Goal: Task Accomplishment & Management: Manage account settings

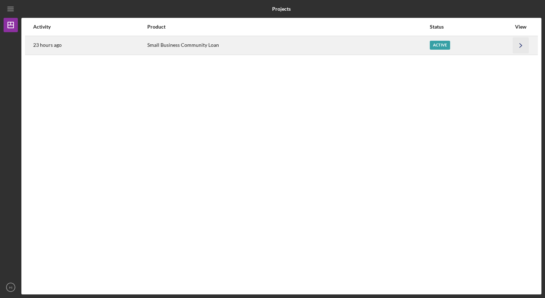
click at [521, 49] on icon "Icon/Navigate" at bounding box center [521, 45] width 16 height 16
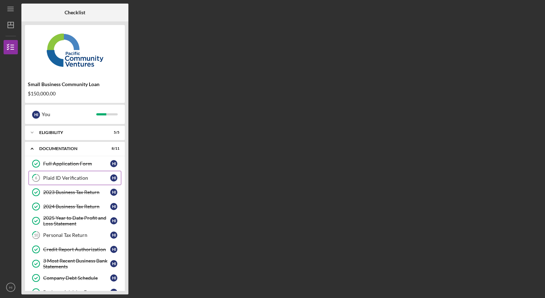
click at [76, 178] on div "Plaid ID Verification" at bounding box center [76, 178] width 67 height 6
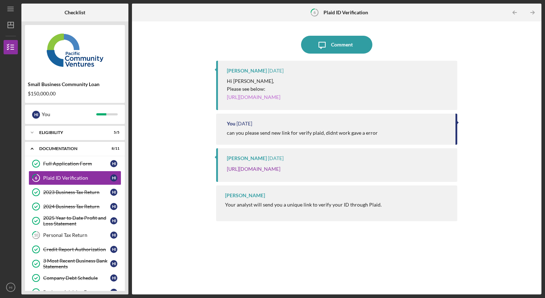
click at [280, 98] on link "[URL][DOMAIN_NAME]" at bounding box center [254, 97] width 54 height 6
click at [280, 96] on link "[URL][DOMAIN_NAME]" at bounding box center [254, 97] width 54 height 6
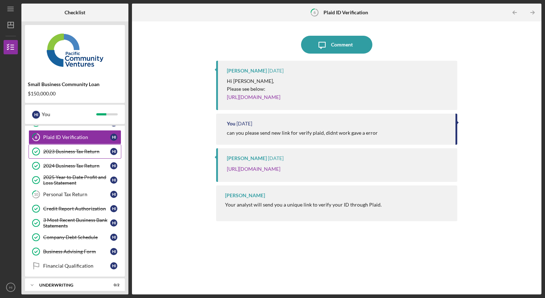
scroll to position [43, 0]
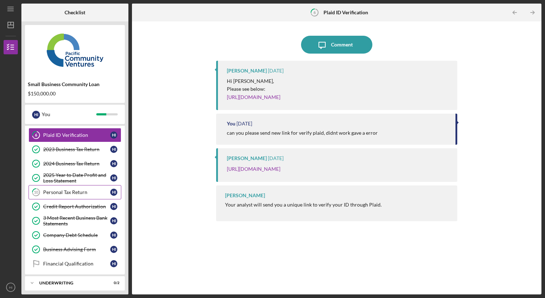
click at [74, 192] on div "Personal Tax Return" at bounding box center [76, 192] width 67 height 6
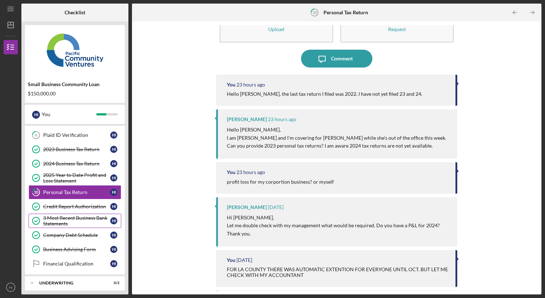
scroll to position [60, 0]
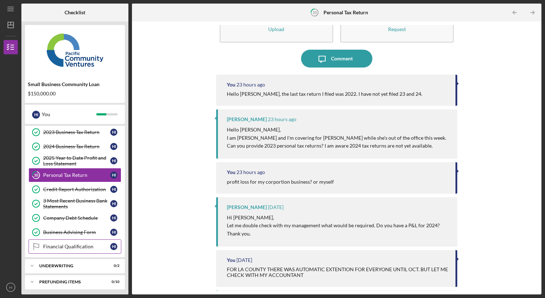
click at [77, 241] on link "Financial Qualification Financial Qualification H I" at bounding box center [75, 246] width 93 height 14
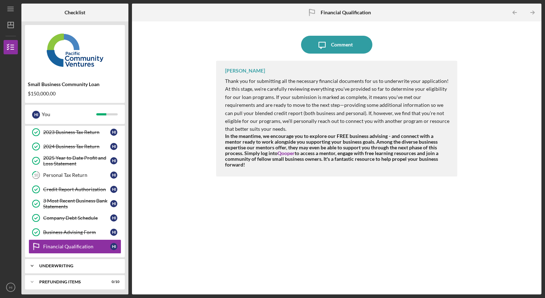
click at [71, 263] on div "Underwriting" at bounding box center [77, 265] width 77 height 4
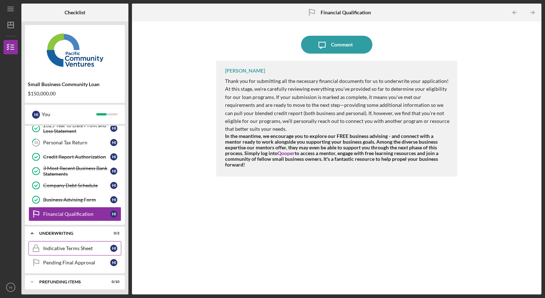
click at [76, 248] on div "Indicative Terms Sheet" at bounding box center [76, 248] width 67 height 6
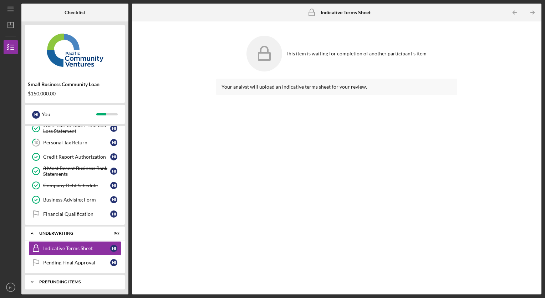
click at [70, 279] on div "Prefunding Items" at bounding box center [77, 281] width 77 height 4
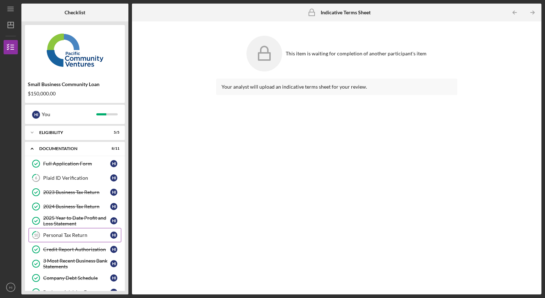
click at [72, 237] on div "Personal Tax Return" at bounding box center [76, 235] width 67 height 6
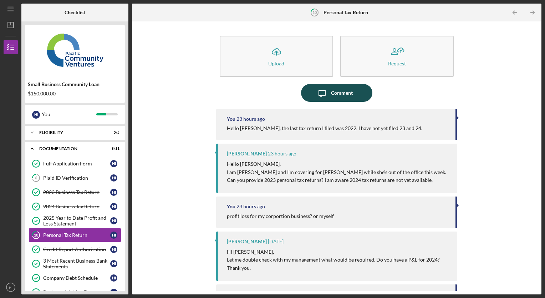
click at [337, 93] on div "Comment" at bounding box center [342, 93] width 22 height 18
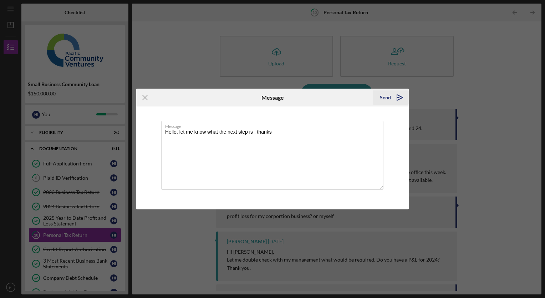
type textarea "Hello, let me know what the next step is . thanks"
click at [388, 97] on div "Send" at bounding box center [385, 97] width 11 height 14
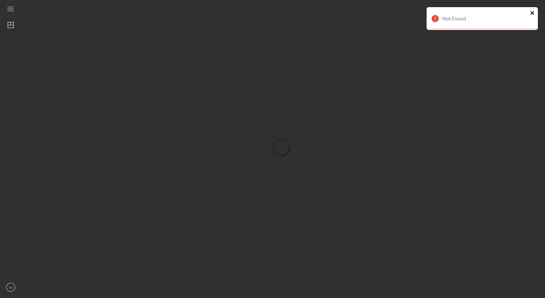
click at [532, 14] on icon "close" at bounding box center [532, 13] width 5 height 6
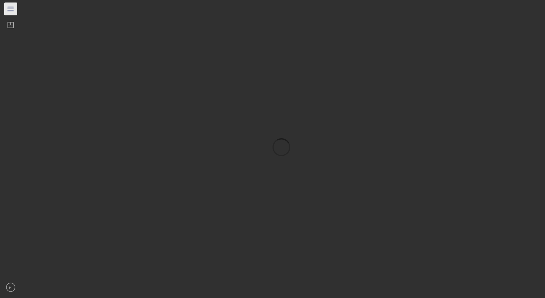
click at [11, 9] on icon "Icon/Menu" at bounding box center [11, 9] width 16 height 16
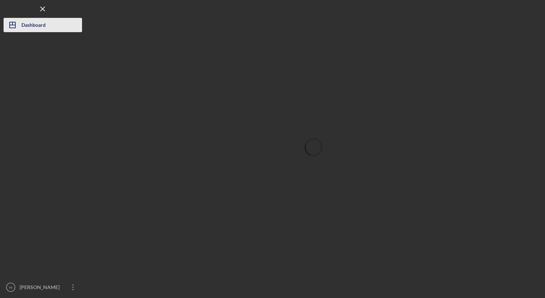
click at [32, 26] on div "Dashboard" at bounding box center [33, 26] width 24 height 16
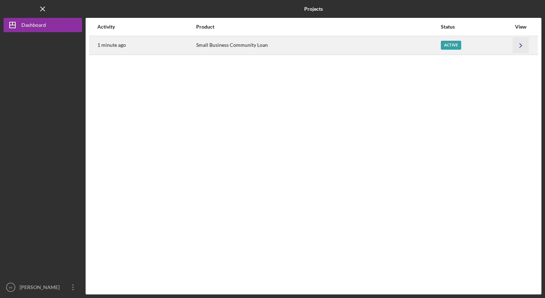
click at [521, 48] on icon "Icon/Navigate" at bounding box center [521, 45] width 16 height 16
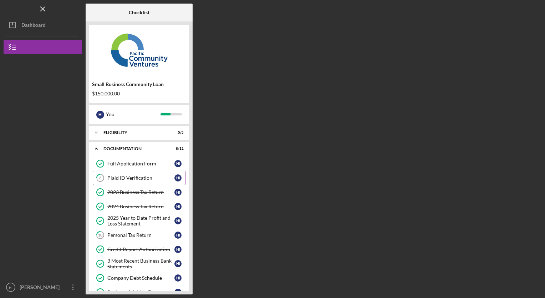
click at [128, 179] on div "Plaid ID Verification" at bounding box center [140, 178] width 67 height 6
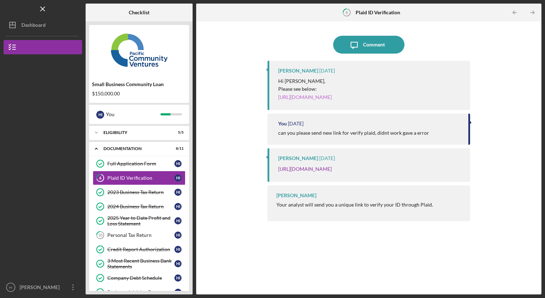
click at [320, 95] on link "https://verify.plaid.com/verify/idv_dJ7punpAa1Joco?key=bc508342d491da0be270cc48…" at bounding box center [305, 97] width 54 height 6
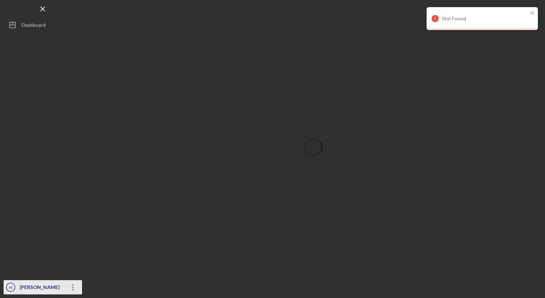
click at [11, 288] on text "HI" at bounding box center [11, 287] width 4 height 4
click at [225, 103] on div at bounding box center [314, 147] width 456 height 294
click at [534, 12] on icon "close" at bounding box center [532, 13] width 5 height 6
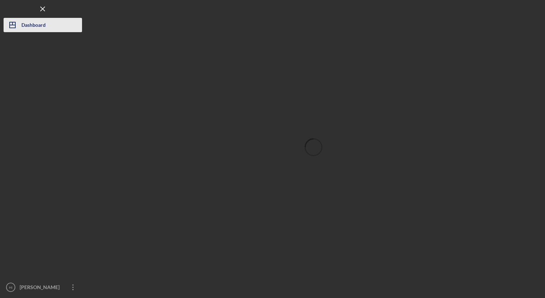
click at [39, 28] on div "Dashboard" at bounding box center [33, 26] width 24 height 16
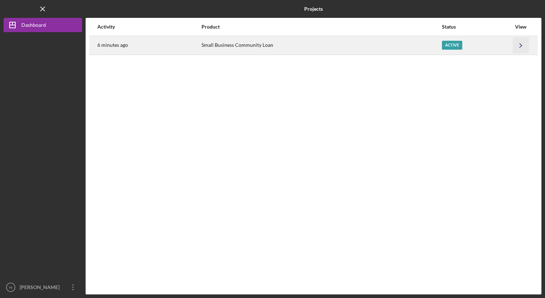
click at [522, 45] on icon "Icon/Navigate" at bounding box center [521, 45] width 16 height 16
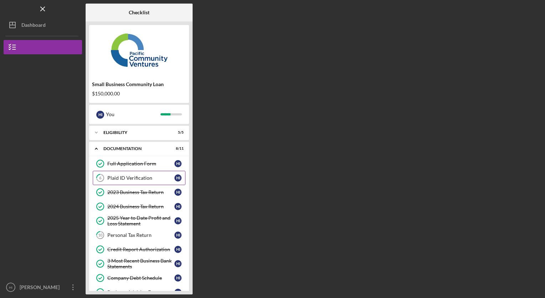
click at [146, 179] on div "Plaid ID Verification" at bounding box center [140, 178] width 67 height 6
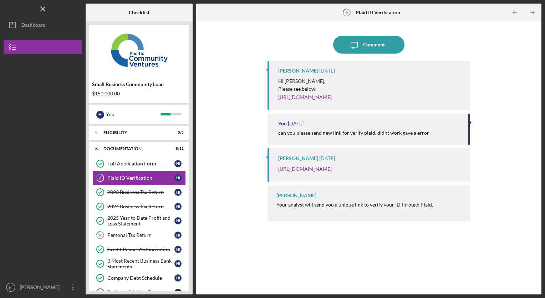
click at [143, 180] on div "Plaid ID Verification" at bounding box center [140, 178] width 67 height 6
click at [317, 98] on link "https://verify.plaid.com/verify/idv_dJ7punpAa1Joco?key=bc508342d491da0be270cc48…" at bounding box center [305, 97] width 54 height 6
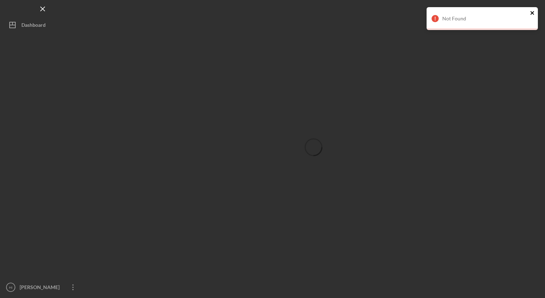
click at [534, 12] on icon "close" at bounding box center [532, 13] width 5 height 6
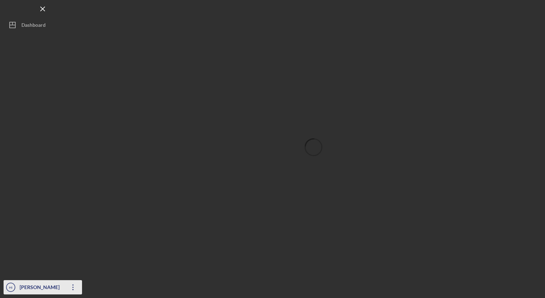
click at [8, 292] on icon "HI" at bounding box center [11, 287] width 14 height 18
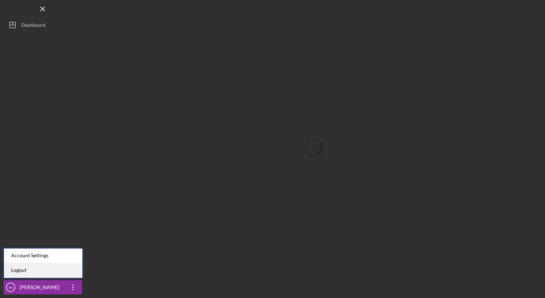
click at [20, 273] on link "Logout" at bounding box center [43, 270] width 78 height 15
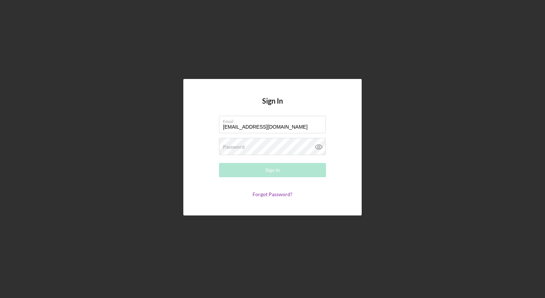
type input "[EMAIL_ADDRESS][DOMAIN_NAME]"
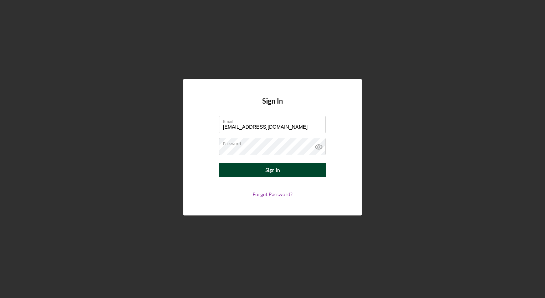
click at [267, 174] on div "Sign In" at bounding box center [272, 170] width 15 height 14
